Goal: Task Accomplishment & Management: Complete application form

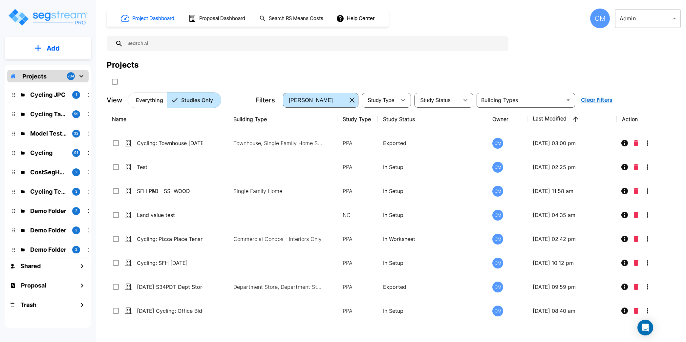
click at [48, 43] on p "Add" at bounding box center [53, 48] width 13 height 10
click at [62, 85] on p "Add Study" at bounding box center [52, 85] width 26 height 8
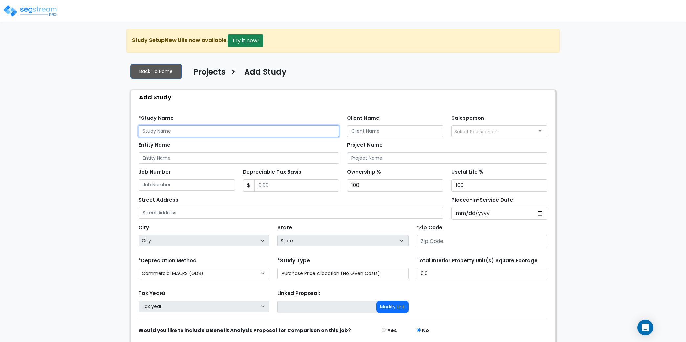
click at [198, 134] on input "text" at bounding box center [239, 130] width 201 height 11
type input "T"
type input "S"
type input "123 Something ave."
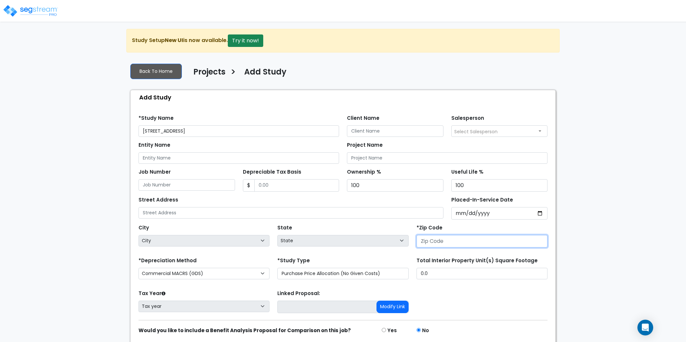
click at [451, 237] on input "number" at bounding box center [482, 241] width 131 height 12
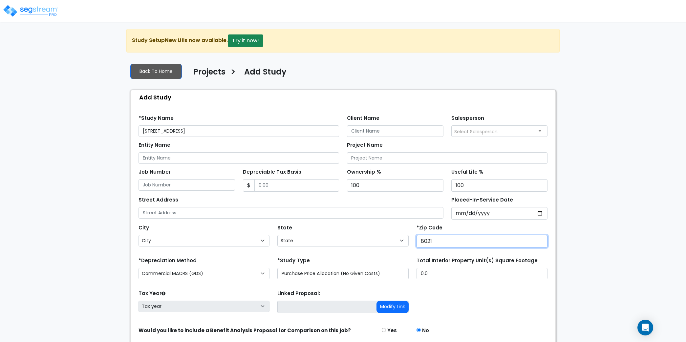
type input "80219"
select select "CO"
type input "80219"
click at [577, 252] on div "We are Building your Study. So please grab a coffee and let us do the heavy lif…" at bounding box center [343, 198] width 686 height 338
click at [541, 216] on input "Placed-In-Service Date" at bounding box center [500, 213] width 97 height 12
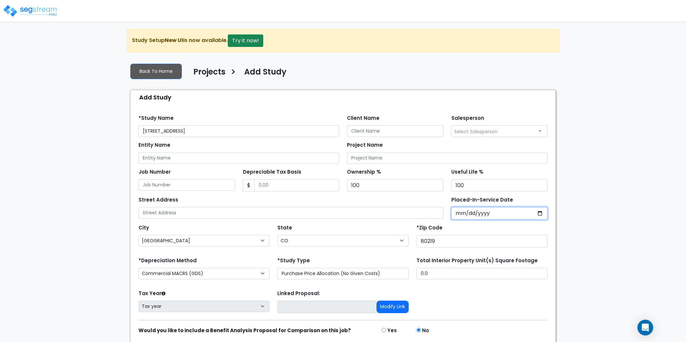
click at [538, 213] on input "Placed-In-Service Date" at bounding box center [500, 213] width 97 height 12
type input "2025-09-30"
select select "2025"
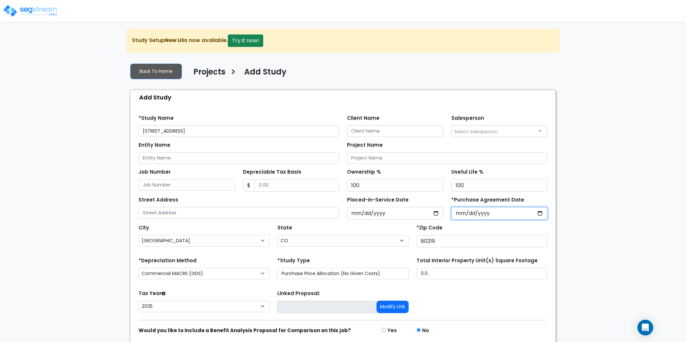
click at [534, 213] on input "*Purchase Agreement Date" at bounding box center [500, 213] width 97 height 12
click at [543, 211] on input "*Purchase Agreement Date" at bounding box center [500, 213] width 97 height 12
type input "2025-08-05"
click at [197, 209] on input "text" at bounding box center [239, 212] width 201 height 11
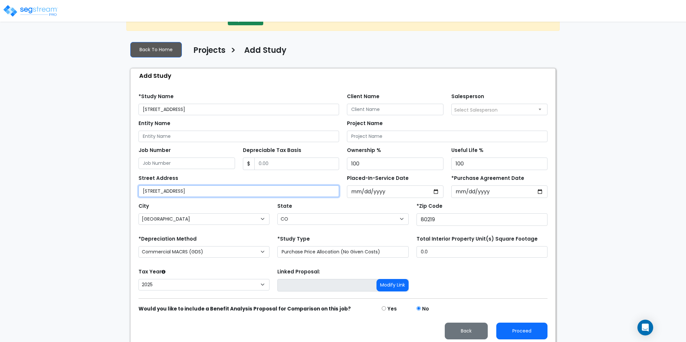
type input "123 Something ave."
click at [457, 284] on div "Tax Year Please Enter The Placed In Service Date First. 2026 2025 Prior Years D…" at bounding box center [343, 280] width 417 height 26
click at [237, 102] on div "*Study Name 123 Something ave." at bounding box center [239, 104] width 201 height 24
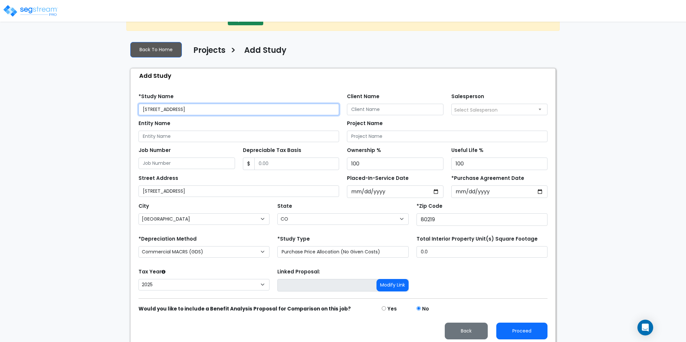
click at [237, 113] on input "123 Something ave." at bounding box center [239, 109] width 201 height 11
type input "123 Something ave., Denver, CO"
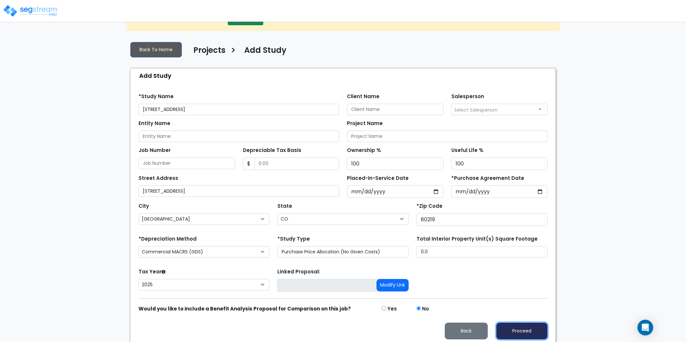
click at [522, 329] on button "Proceed" at bounding box center [522, 331] width 51 height 17
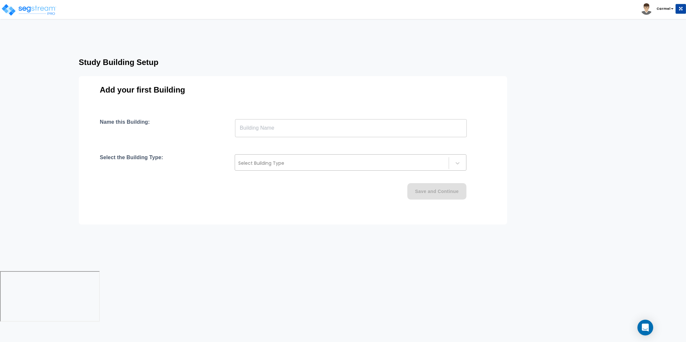
click at [310, 163] on div at bounding box center [341, 163] width 207 height 8
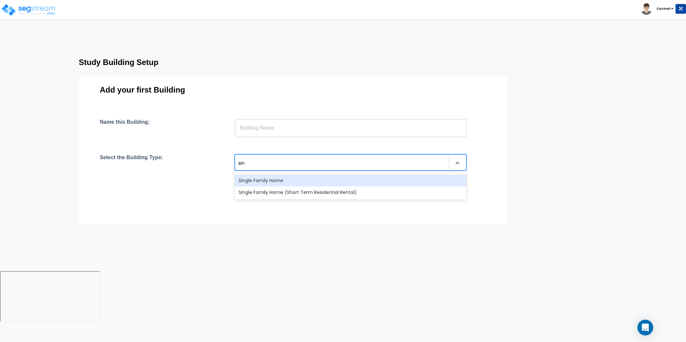
type input "sing"
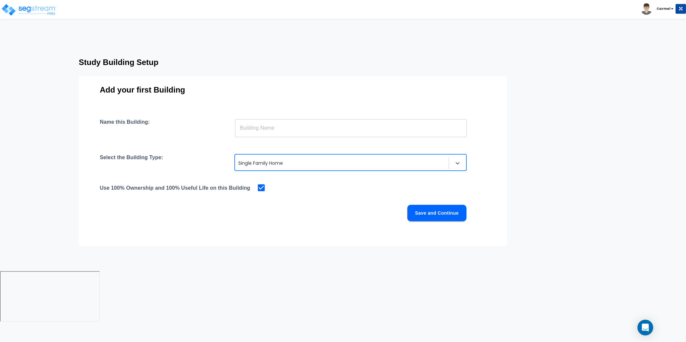
click at [310, 128] on input "text" at bounding box center [351, 128] width 232 height 18
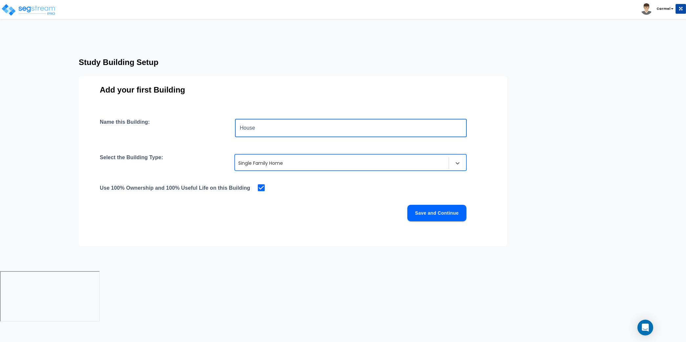
type input "House"
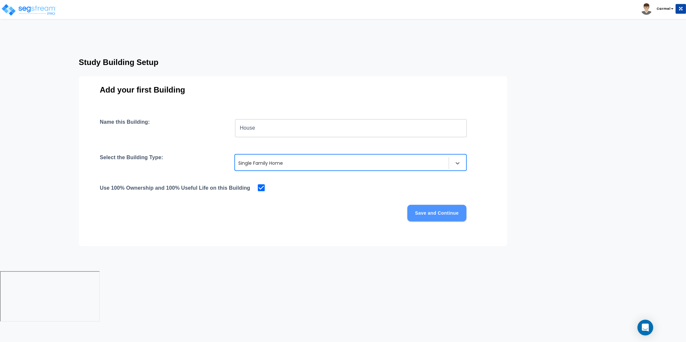
click at [449, 211] on button "Save and Continue" at bounding box center [437, 213] width 59 height 16
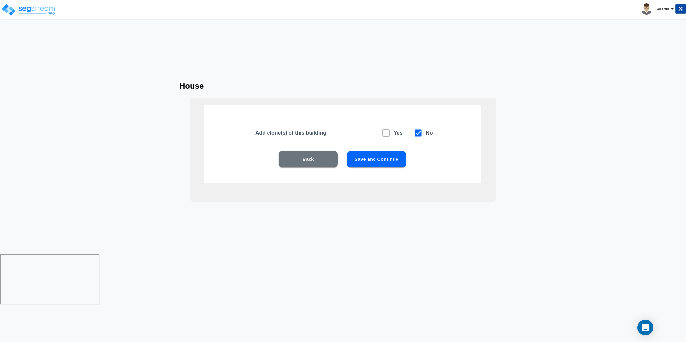
click at [396, 158] on button "Save and Continue" at bounding box center [376, 159] width 59 height 16
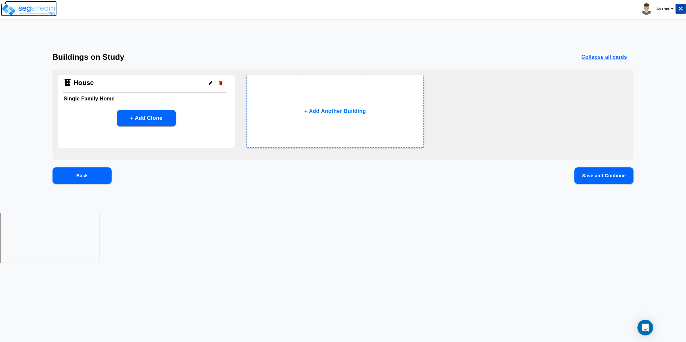
click at [47, 12] on img at bounding box center [29, 9] width 56 height 13
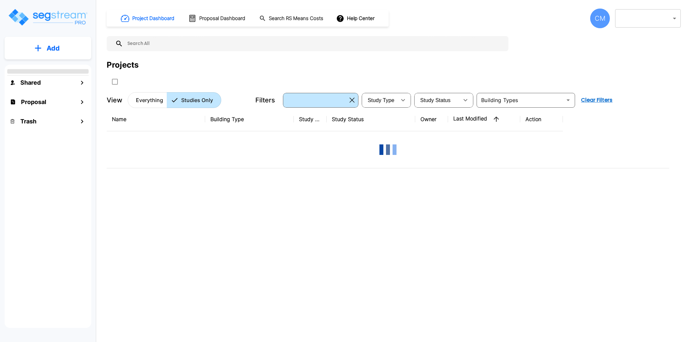
type input "1"
